Goal: Transaction & Acquisition: Purchase product/service

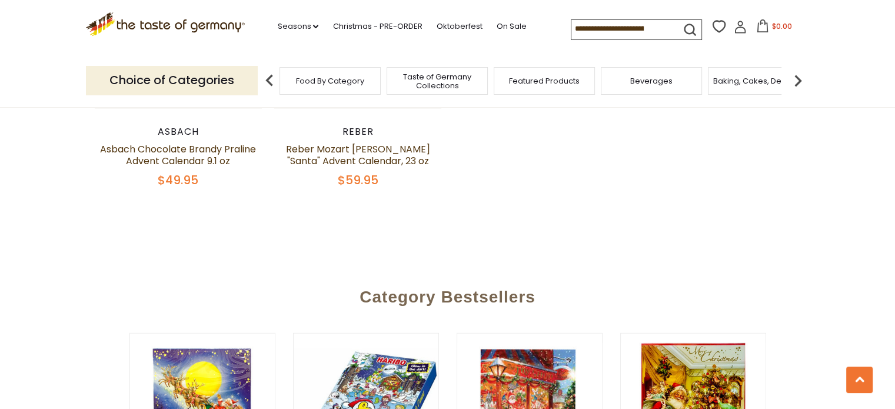
scroll to position [2354, 0]
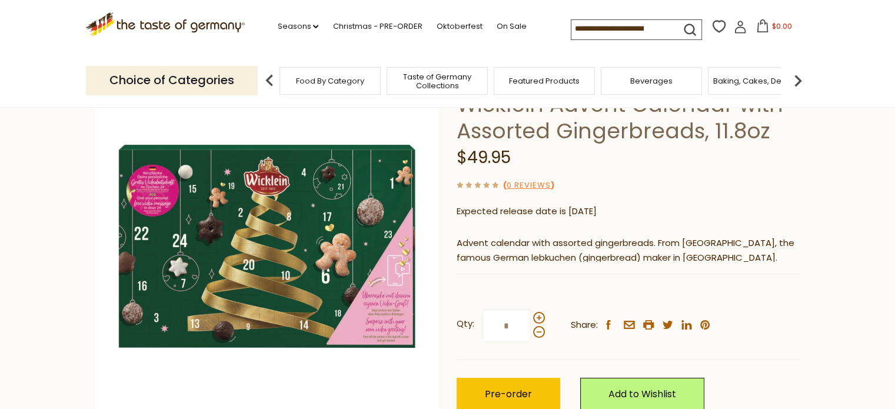
scroll to position [94, 0]
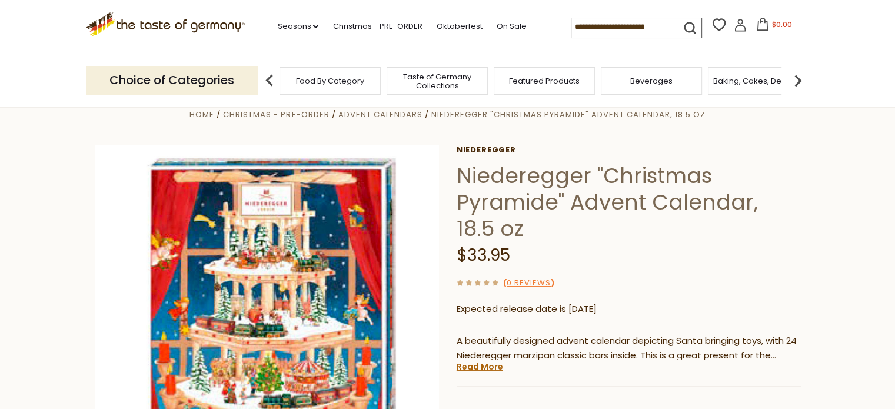
scroll to position [94, 0]
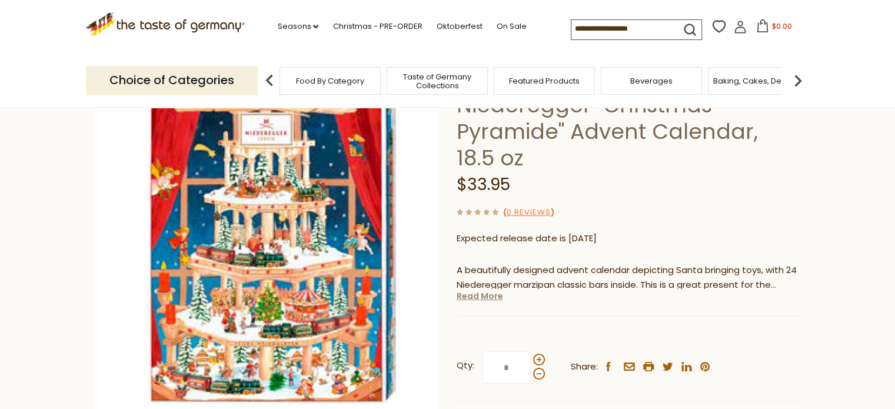
click at [473, 299] on link "Read More" at bounding box center [480, 296] width 46 height 12
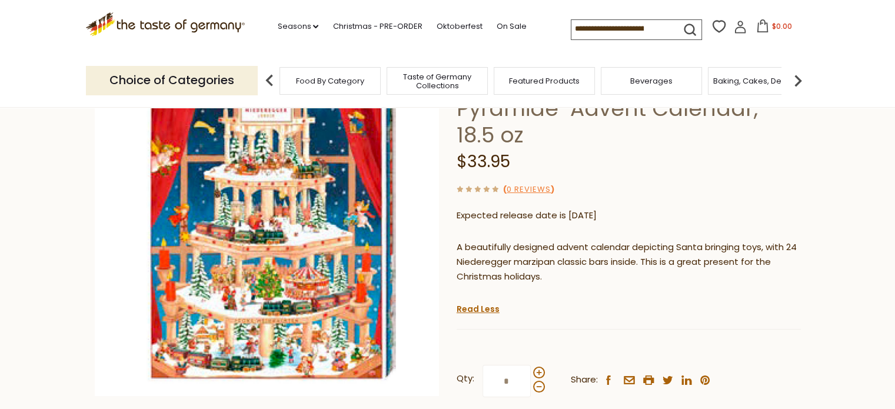
click at [504, 280] on p "A beautifully designed advent calendar depicting Santa bringing toys, with 24 N…" at bounding box center [629, 262] width 344 height 44
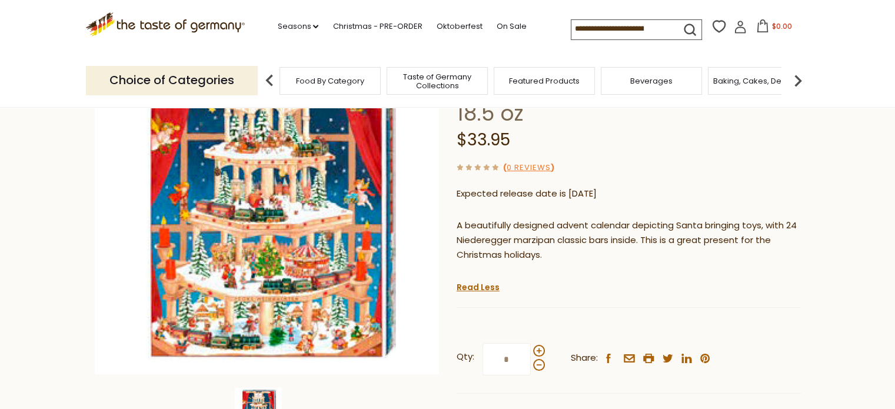
scroll to position [141, 0]
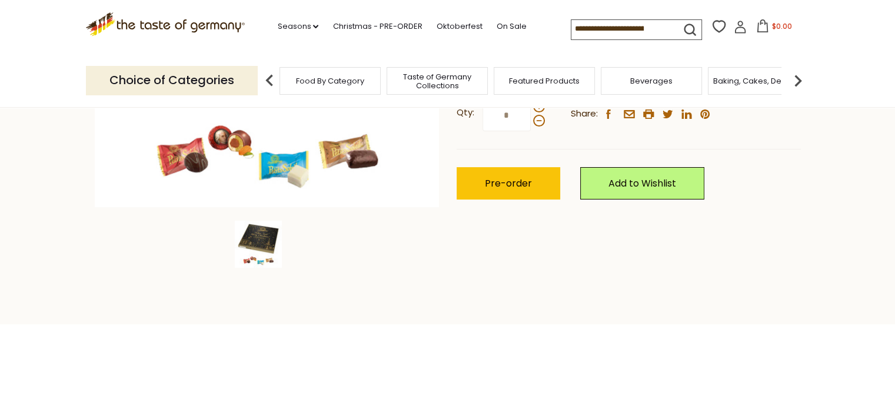
scroll to position [330, 0]
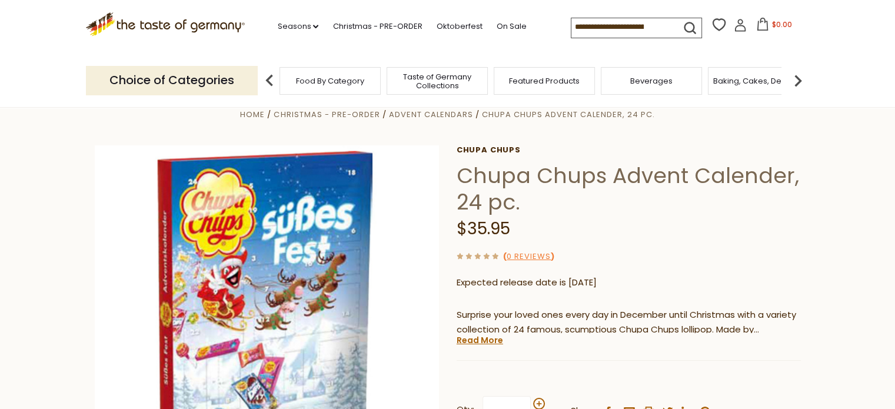
scroll to position [94, 0]
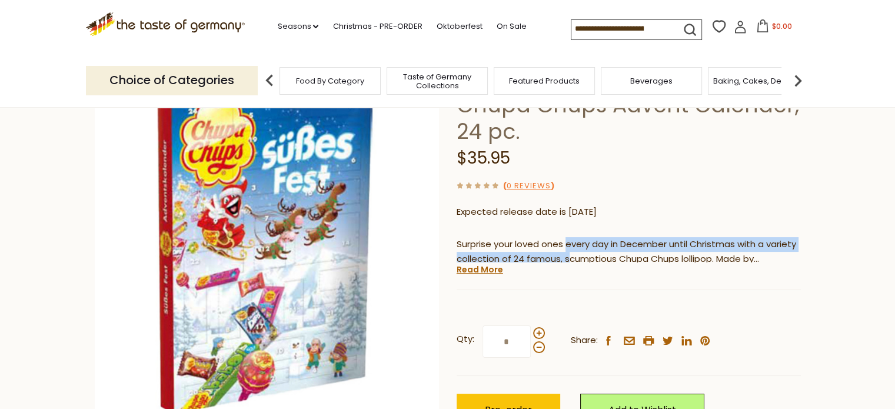
drag, startPoint x: 568, startPoint y: 246, endPoint x: 570, endPoint y: 260, distance: 13.7
click at [570, 260] on p "Surprise your loved ones every day in December until Christmas with a variety c…" at bounding box center [629, 251] width 344 height 29
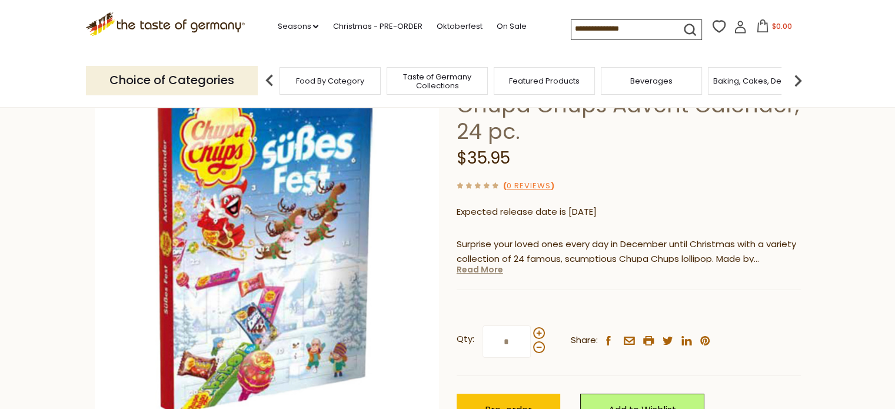
click at [478, 272] on link "Read More" at bounding box center [480, 270] width 46 height 12
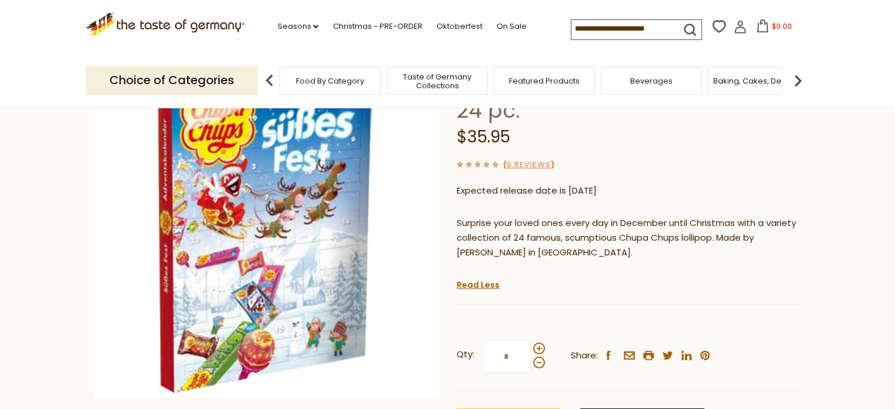
scroll to position [118, 0]
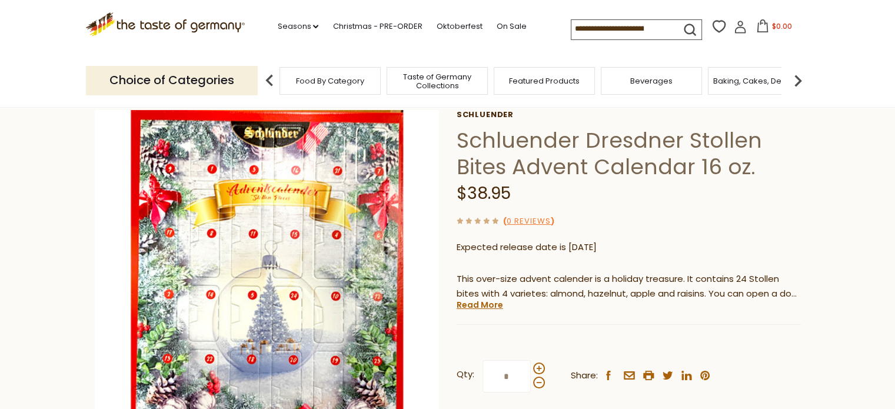
scroll to position [94, 0]
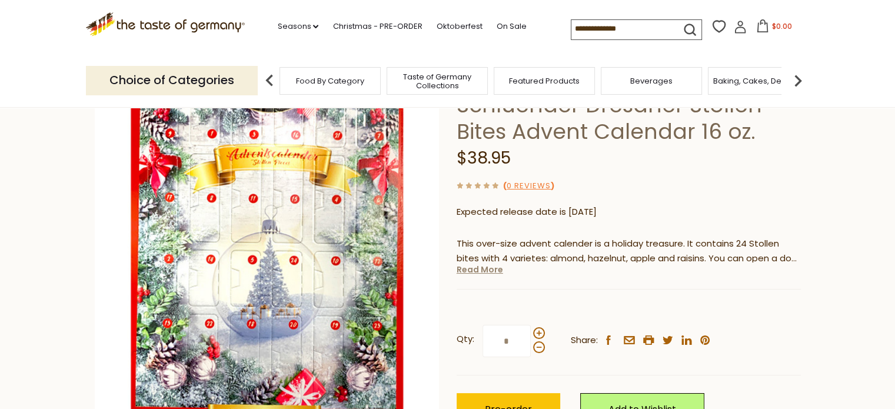
click at [486, 274] on link "Read More" at bounding box center [480, 270] width 46 height 12
